Goal: Task Accomplishment & Management: Manage account settings

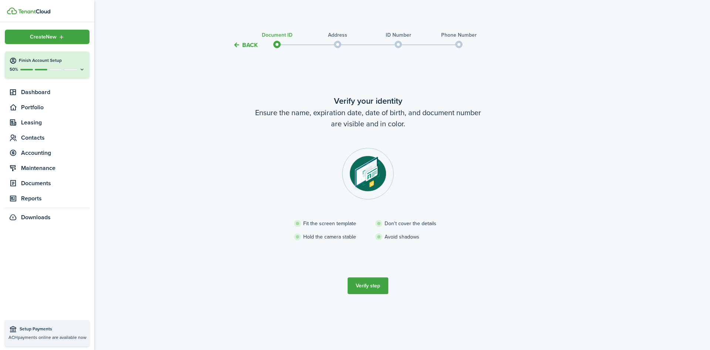
click at [13, 63] on icon at bounding box center [13, 60] width 8 height 7
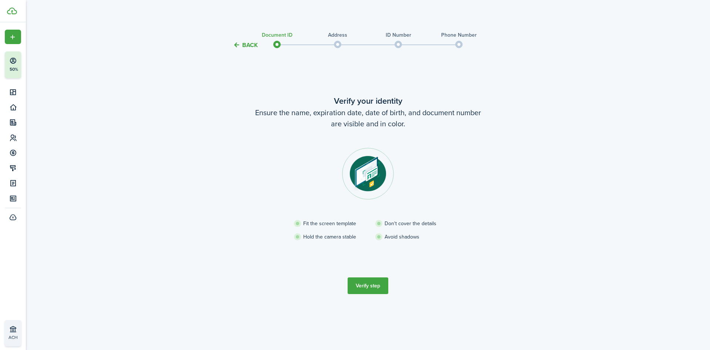
click at [175, 124] on div "Back Document ID Address ID Number Phone Number Verify your identity Ensure the…" at bounding box center [368, 177] width 429 height 303
click at [573, 28] on div "Back Document ID Address ID Number Phone Number Verify your identity Ensure the…" at bounding box center [368, 177] width 429 height 303
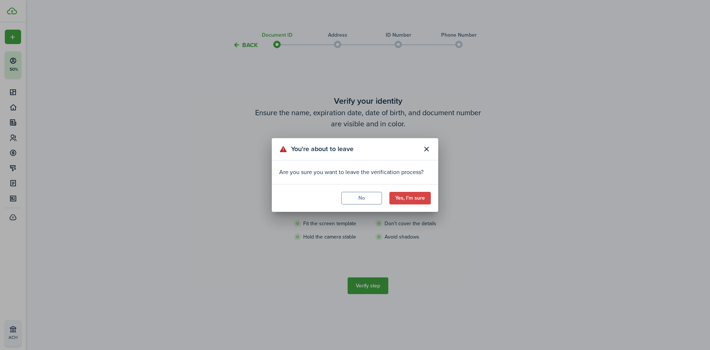
click at [414, 199] on button "Yes, I'm sure" at bounding box center [410, 198] width 41 height 13
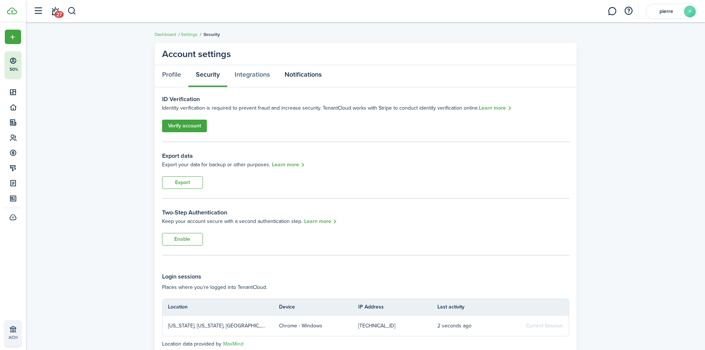
click at [310, 76] on link "Notifications" at bounding box center [303, 76] width 52 height 22
click at [169, 75] on link "Profile" at bounding box center [172, 76] width 34 height 22
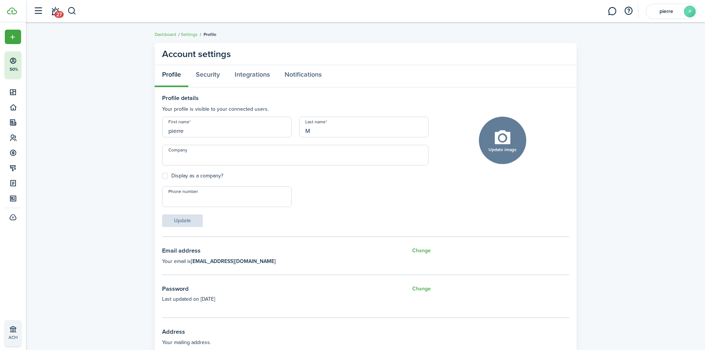
click at [205, 132] on input "pierre" at bounding box center [227, 127] width 130 height 21
type input "p"
type input "GLip"
click at [323, 136] on input "M" at bounding box center [364, 127] width 130 height 21
type input "Management Group"
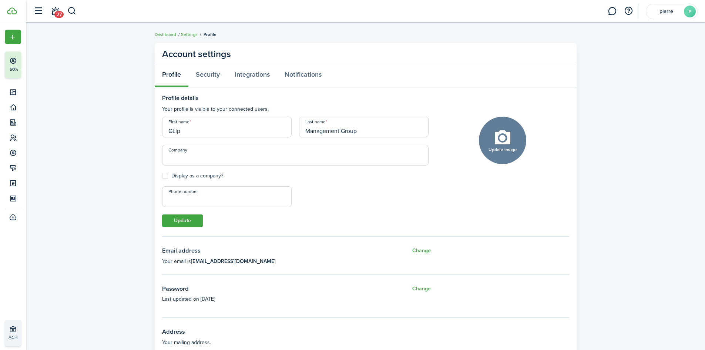
click at [252, 158] on input "Company" at bounding box center [295, 155] width 266 height 21
type input "Glip Management Group"
click at [163, 175] on label "Display as a company?" at bounding box center [192, 176] width 61 height 6
click at [162, 176] on input "Display as a company?" at bounding box center [162, 176] width 0 height 0
checkbox input "true"
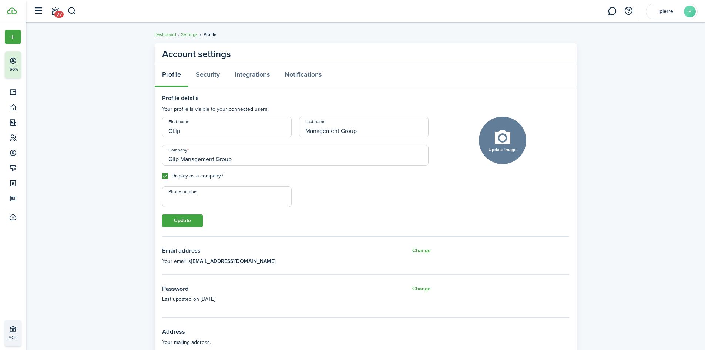
click at [198, 224] on button "Update" at bounding box center [182, 220] width 41 height 13
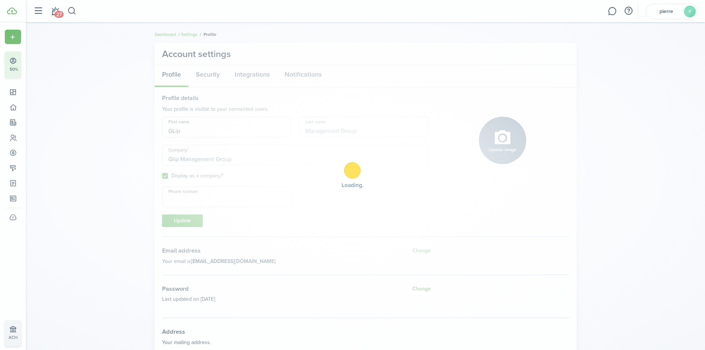
type input "GLip"
type input "Glip Management Group"
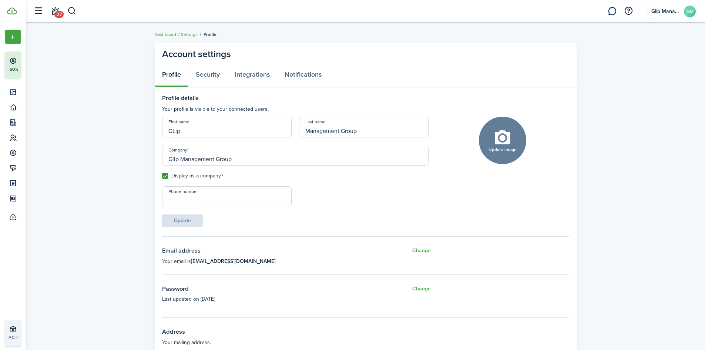
click at [190, 33] on link "Settings" at bounding box center [189, 34] width 17 height 7
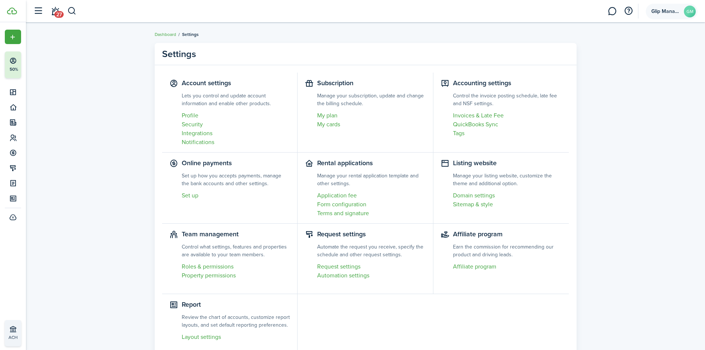
click at [688, 12] on avatar-text "GM" at bounding box center [690, 12] width 12 height 12
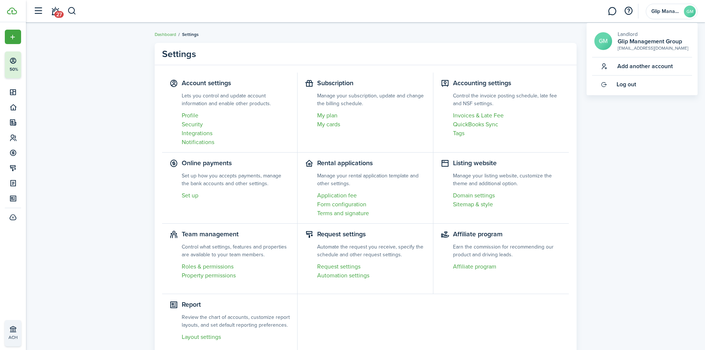
click at [630, 87] on span "Log out" at bounding box center [626, 84] width 20 height 7
